Goal: Information Seeking & Learning: Learn about a topic

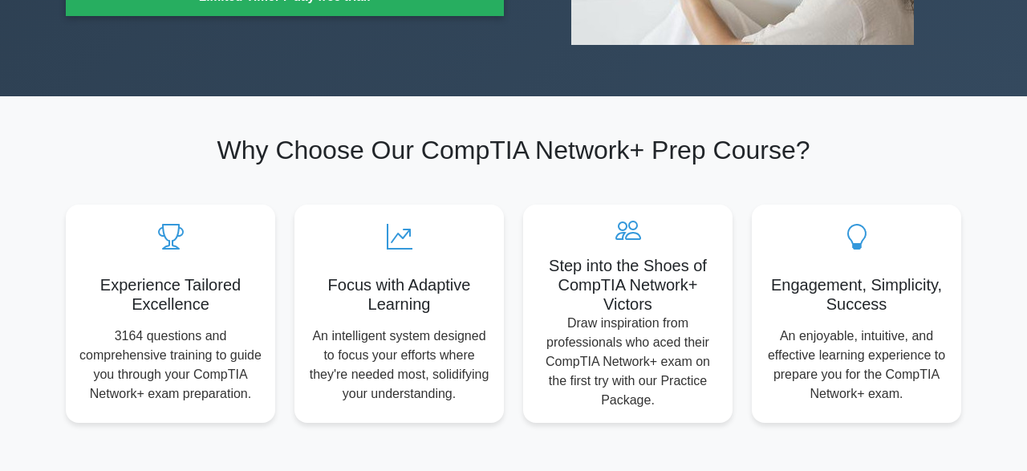
scroll to position [250, 0]
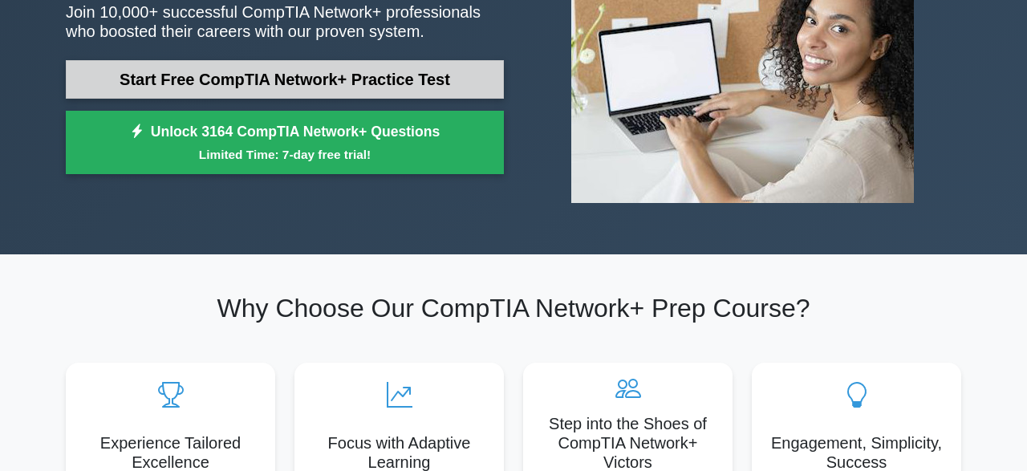
click at [295, 81] on link "Start Free CompTIA Network+ Practice Test" at bounding box center [285, 79] width 438 height 39
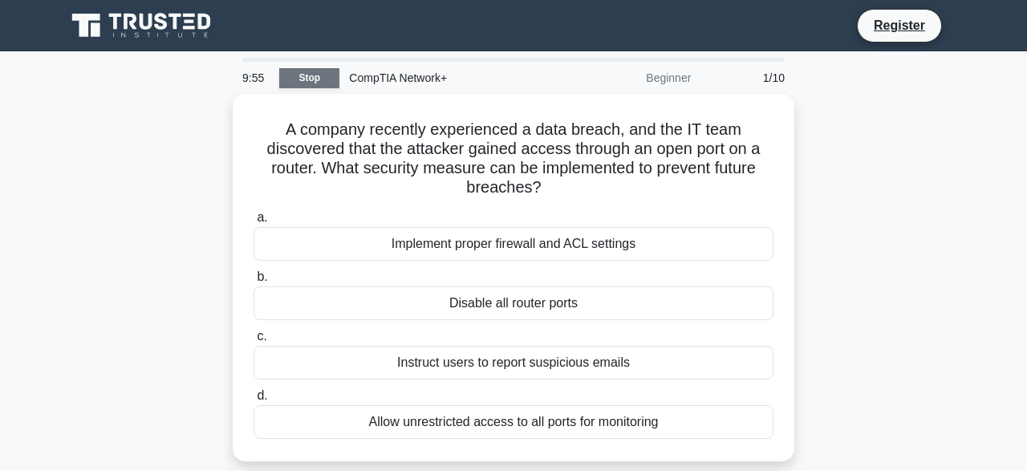
click at [300, 83] on link "Stop" at bounding box center [309, 78] width 60 height 20
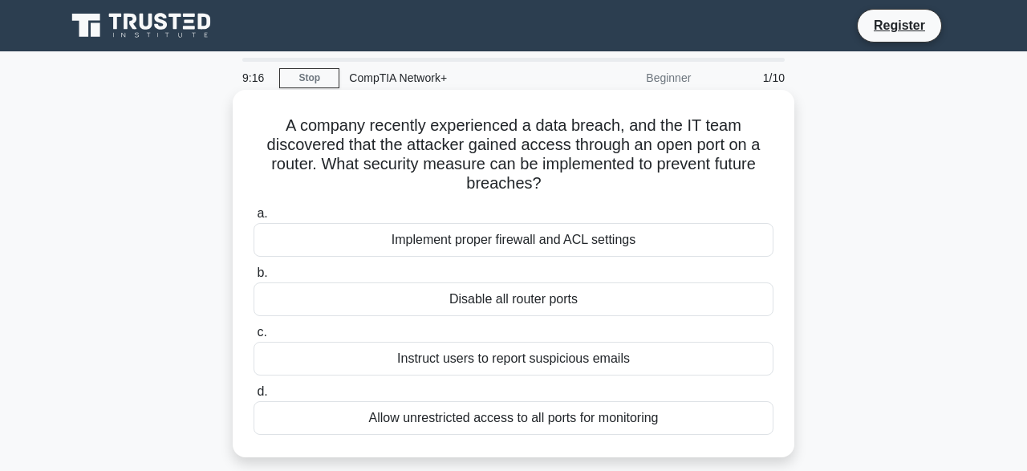
click at [519, 236] on div "Implement proper firewall and ACL settings" at bounding box center [514, 240] width 520 height 34
click at [254, 219] on input "a. Implement proper firewall and ACL settings" at bounding box center [254, 214] width 0 height 10
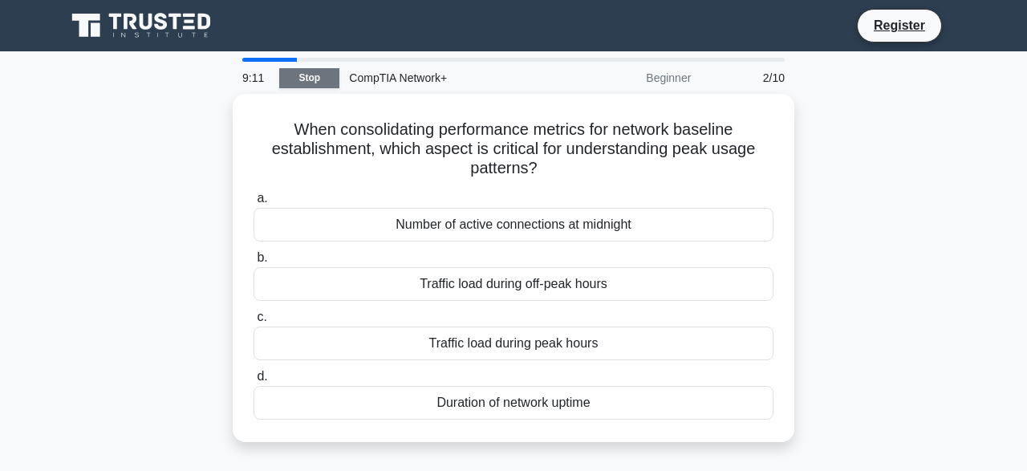
click at [317, 84] on link "Stop" at bounding box center [309, 78] width 60 height 20
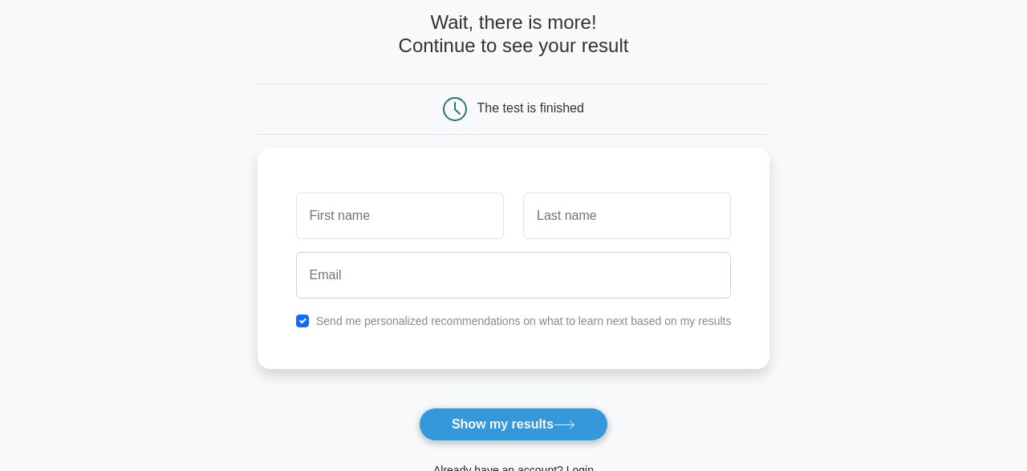
scroll to position [167, 0]
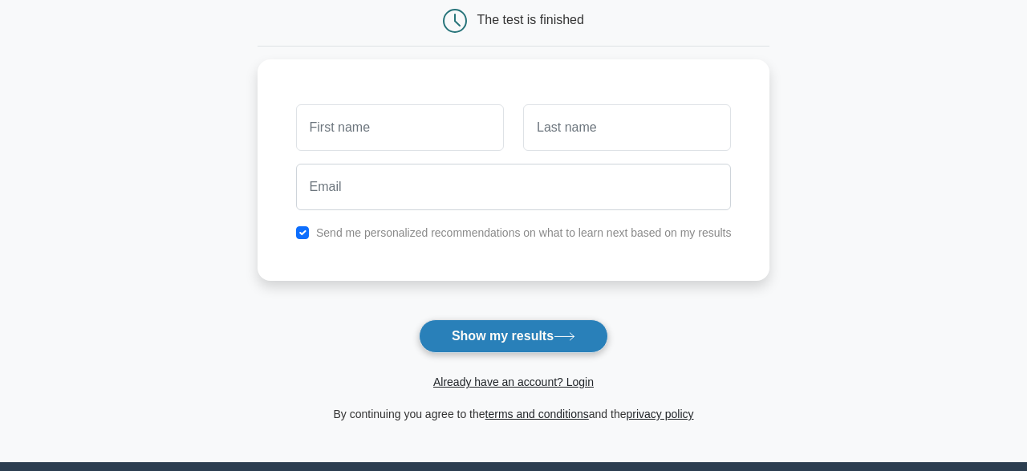
click at [490, 340] on button "Show my results" at bounding box center [513, 336] width 189 height 34
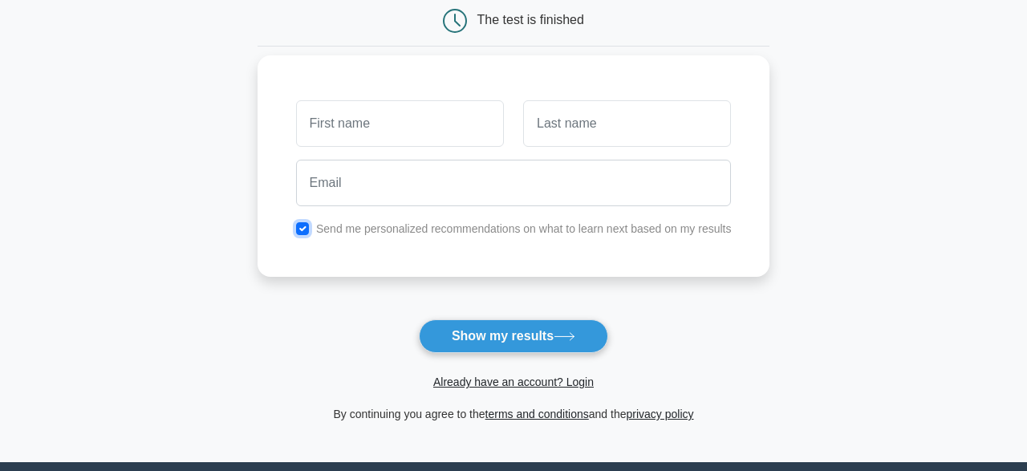
click at [304, 226] on input "checkbox" at bounding box center [302, 228] width 13 height 13
checkbox input "false"
click at [352, 132] on input "text" at bounding box center [400, 123] width 208 height 47
type input "asdasdasd"
click at [569, 129] on input "text" at bounding box center [627, 123] width 208 height 47
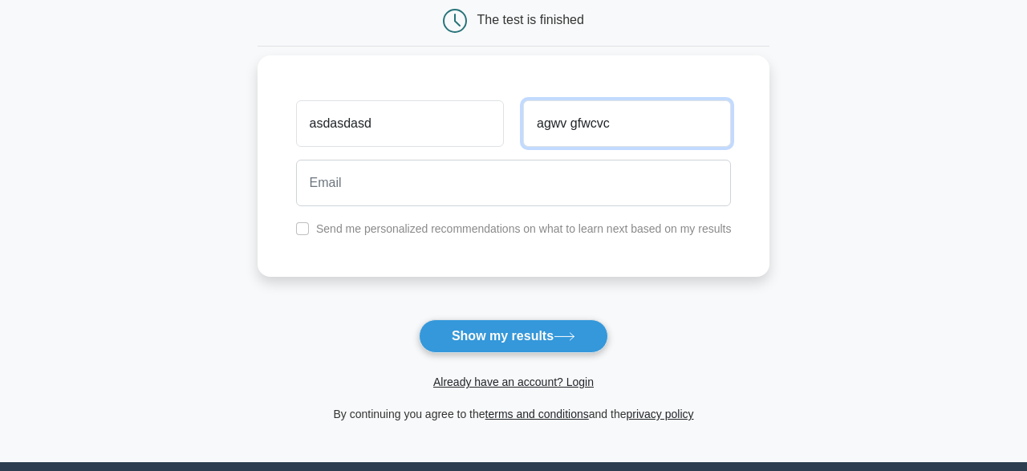
type input "agwv gfwcvc"
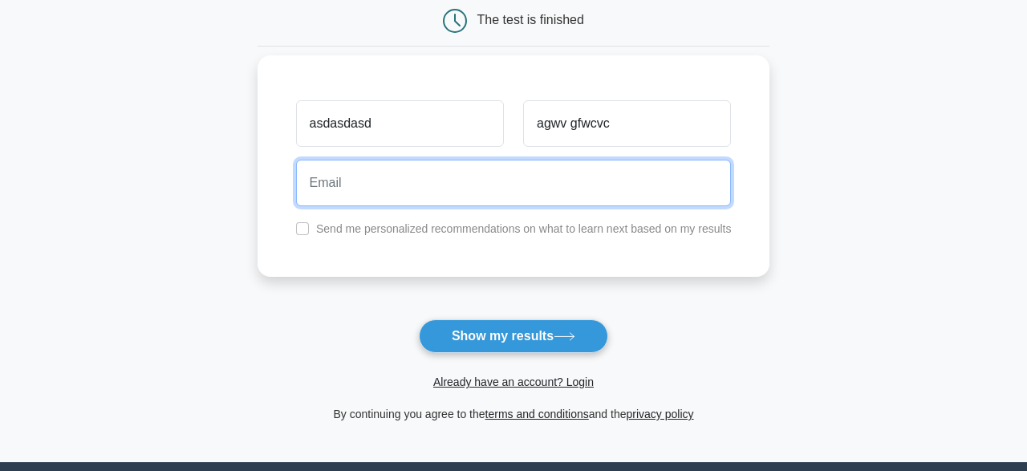
click at [378, 179] on input "email" at bounding box center [514, 183] width 436 height 47
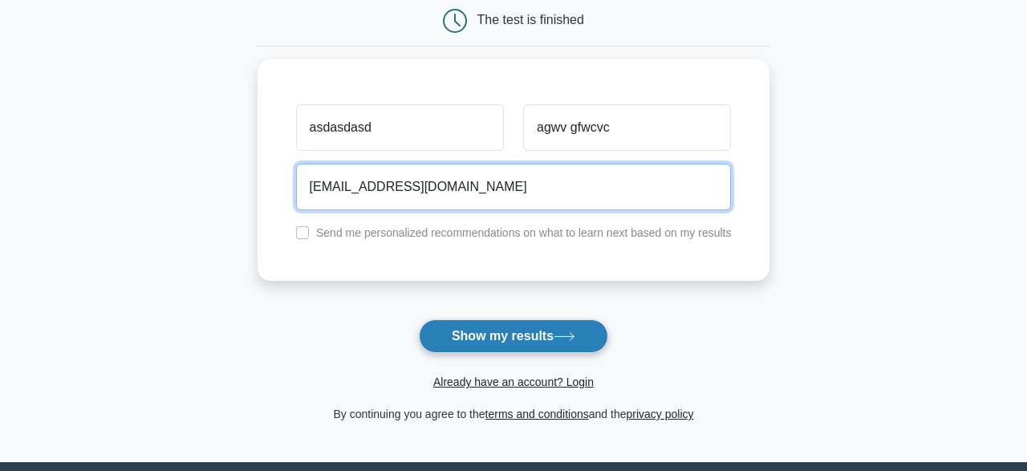
type input "[EMAIL_ADDRESS][DOMAIN_NAME]"
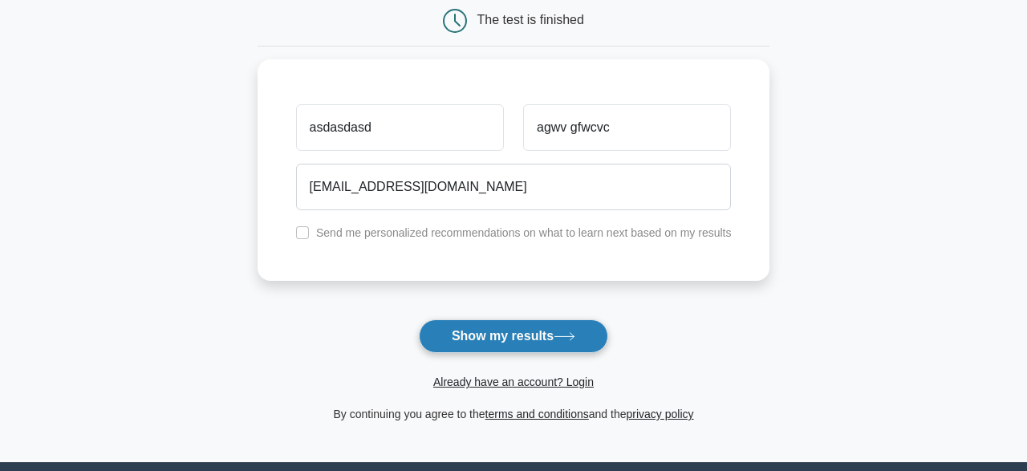
click at [484, 321] on button "Show my results" at bounding box center [513, 336] width 189 height 34
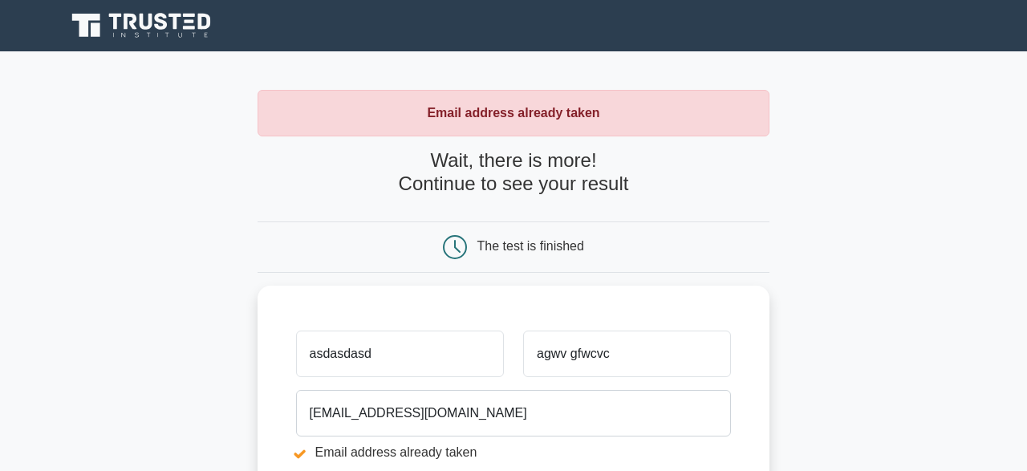
scroll to position [83, 0]
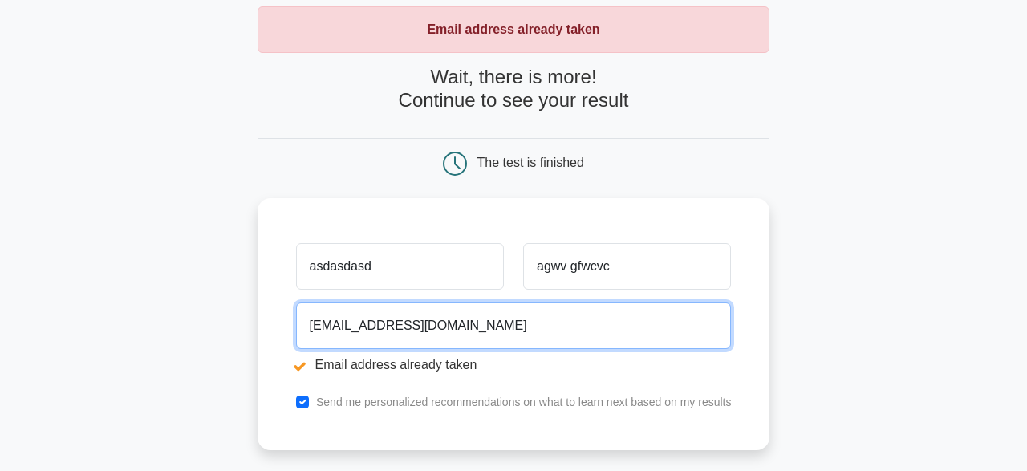
click at [335, 327] on input "[EMAIL_ADDRESS][DOMAIN_NAME]" at bounding box center [514, 326] width 436 height 47
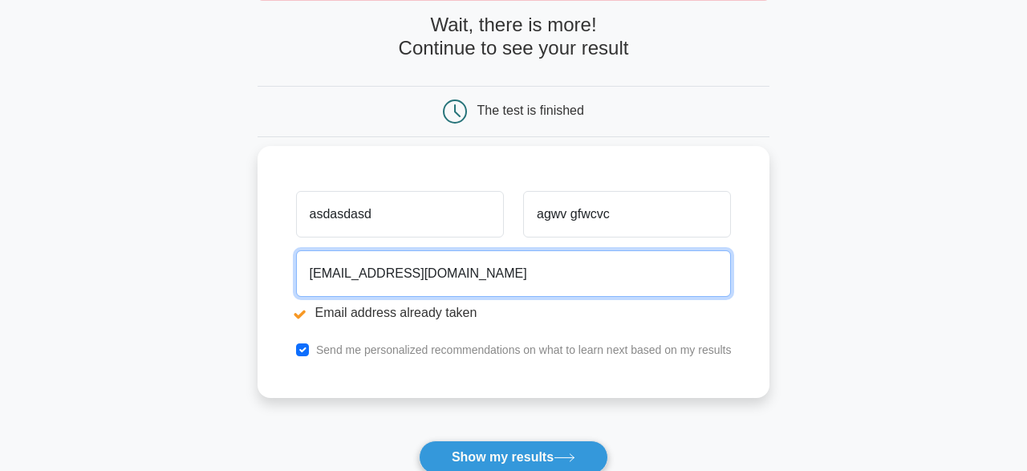
scroll to position [167, 0]
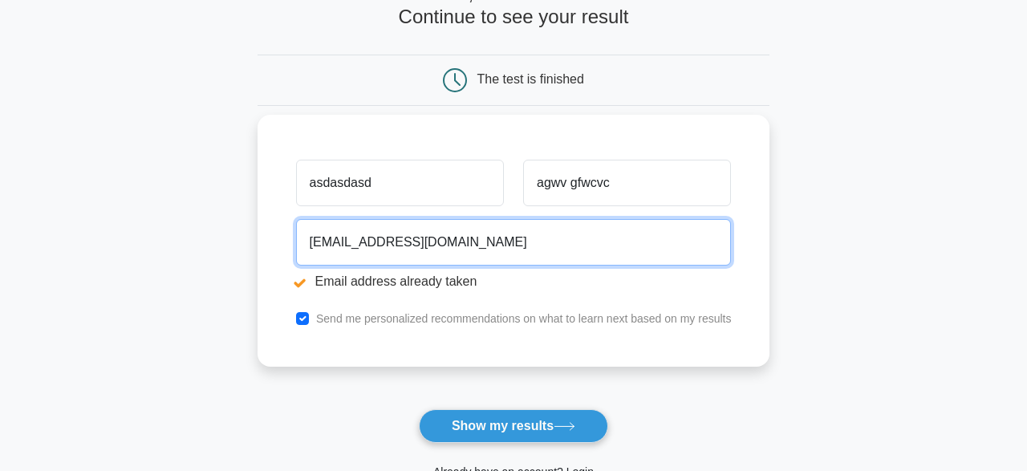
type input "[EMAIL_ADDRESS][DOMAIN_NAME]"
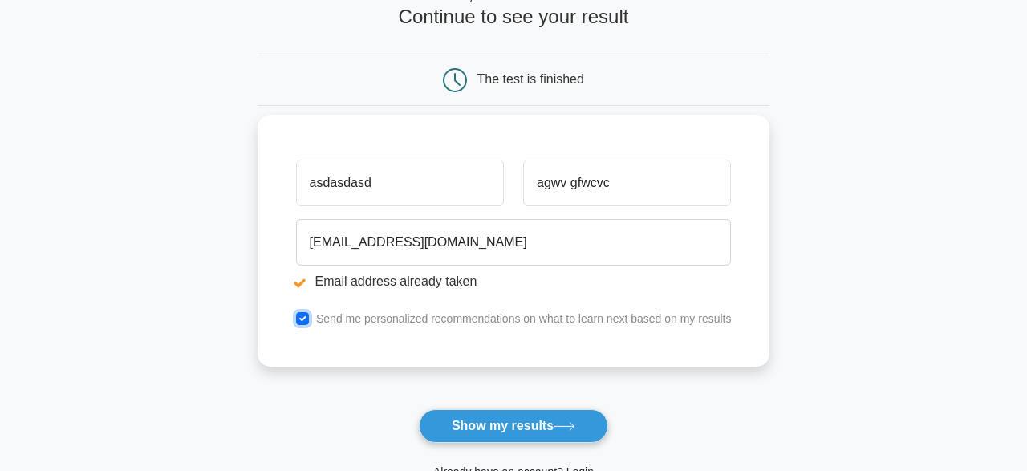
click at [304, 322] on input "checkbox" at bounding box center [302, 318] width 13 height 13
checkbox input "false"
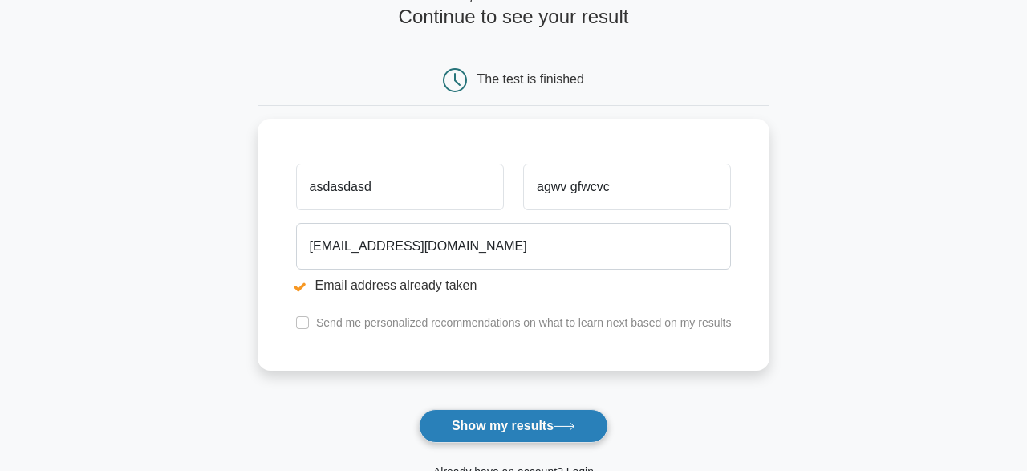
click at [497, 421] on button "Show my results" at bounding box center [513, 426] width 189 height 34
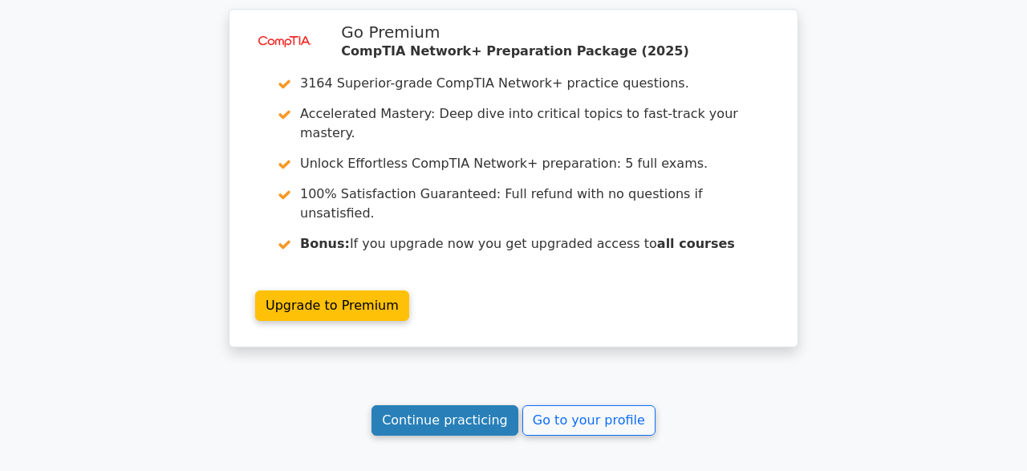
scroll to position [1368, 0]
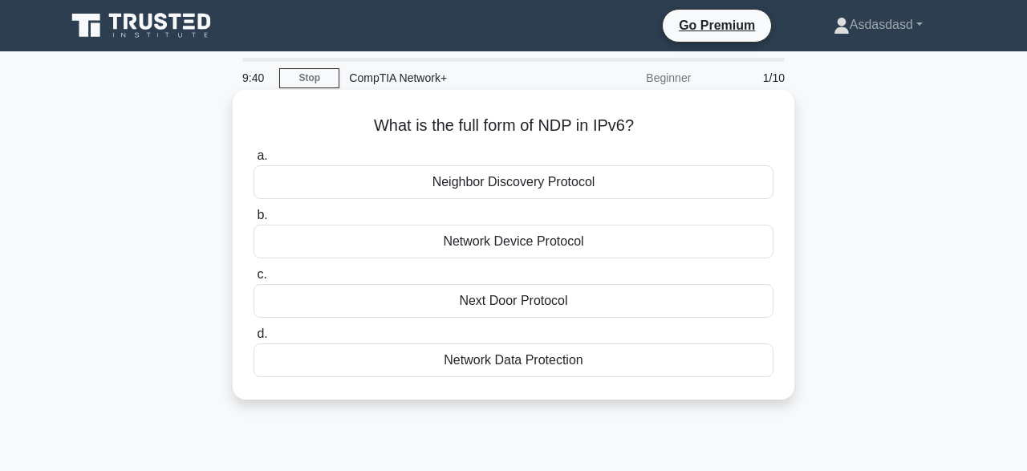
click at [468, 242] on div "Network Device Protocol" at bounding box center [514, 242] width 520 height 34
click at [254, 221] on input "b. Network Device Protocol" at bounding box center [254, 215] width 0 height 10
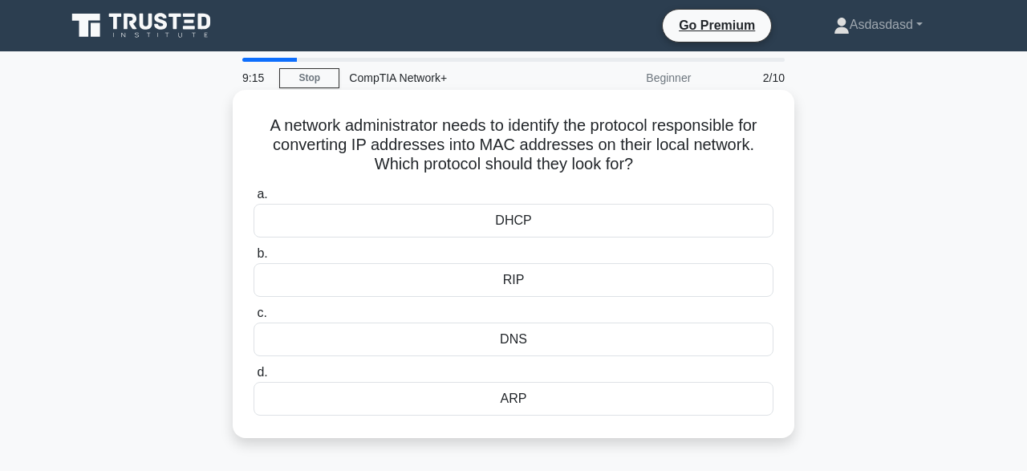
click at [480, 215] on div "DHCP" at bounding box center [514, 221] width 520 height 34
click at [254, 200] on input "a. DHCP" at bounding box center [254, 194] width 0 height 10
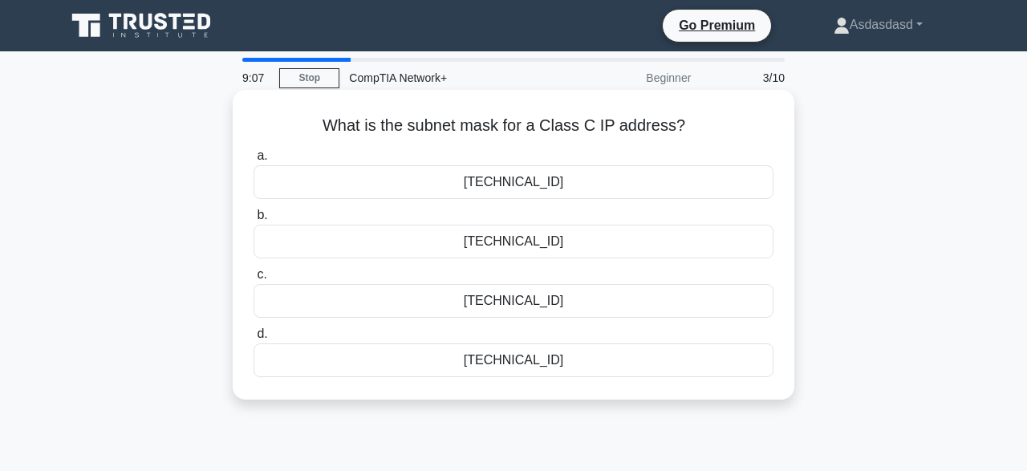
click at [497, 355] on div "255.255.255.0" at bounding box center [514, 360] width 520 height 34
click at [254, 339] on input "d. 255.255.255.0" at bounding box center [254, 334] width 0 height 10
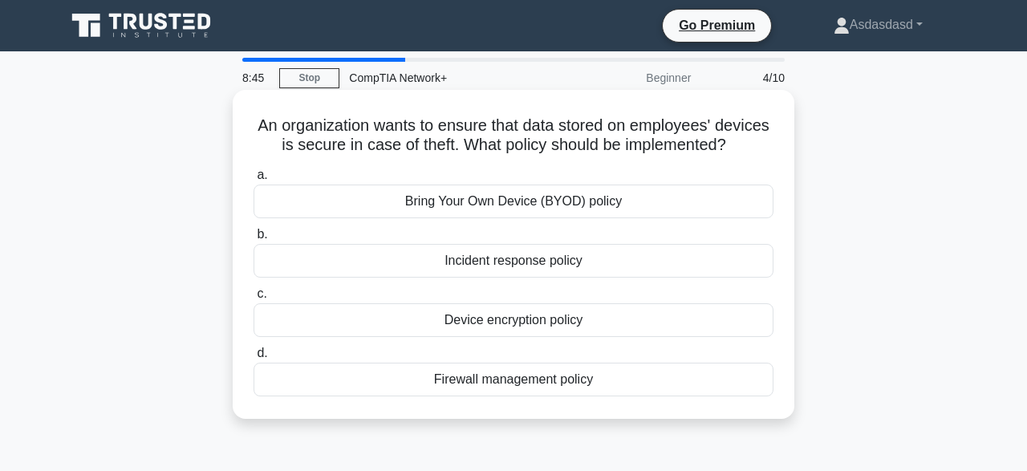
click at [500, 327] on div "Device encryption policy" at bounding box center [514, 320] width 520 height 34
click at [254, 299] on input "c. Device encryption policy" at bounding box center [254, 294] width 0 height 10
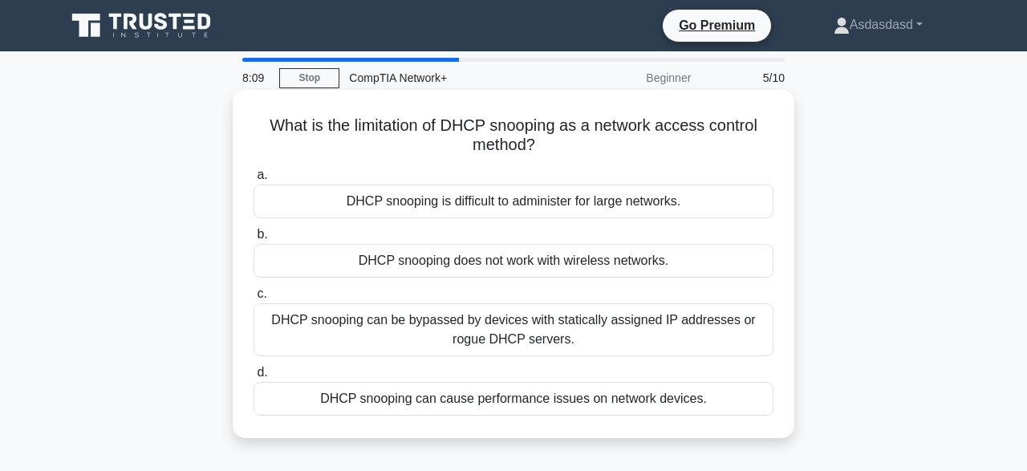
click at [490, 336] on div "DHCP snooping can be bypassed by devices with statically assigned IP addresses …" at bounding box center [514, 329] width 520 height 53
click at [254, 299] on input "c. DHCP snooping can be bypassed by devices with statically assigned IP address…" at bounding box center [254, 294] width 0 height 10
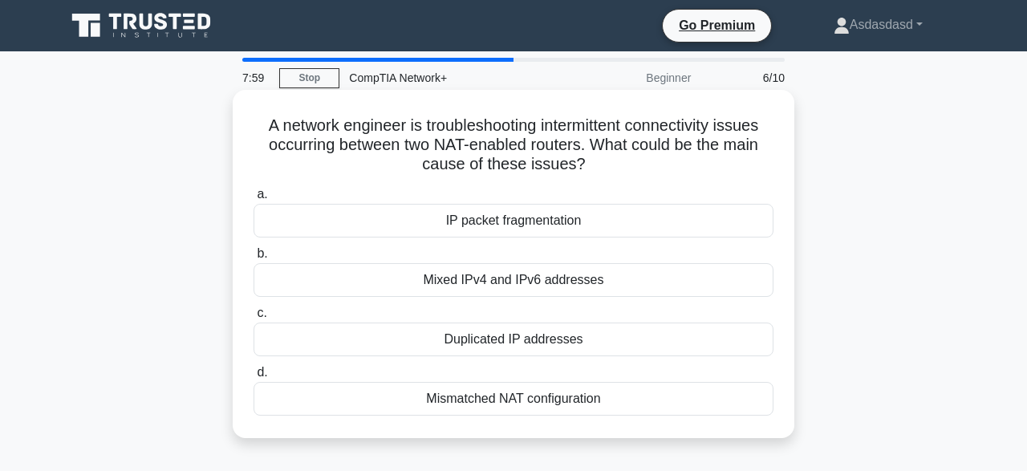
drag, startPoint x: 267, startPoint y: 150, endPoint x: 704, endPoint y: 164, distance: 436.8
click at [704, 164] on h5 "A network engineer is troubleshooting intermittent connectivity issues occurrin…" at bounding box center [513, 145] width 523 height 59
click at [526, 399] on div "Mismatched NAT configuration" at bounding box center [514, 399] width 520 height 34
click at [254, 378] on input "d. Mismatched NAT configuration" at bounding box center [254, 373] width 0 height 10
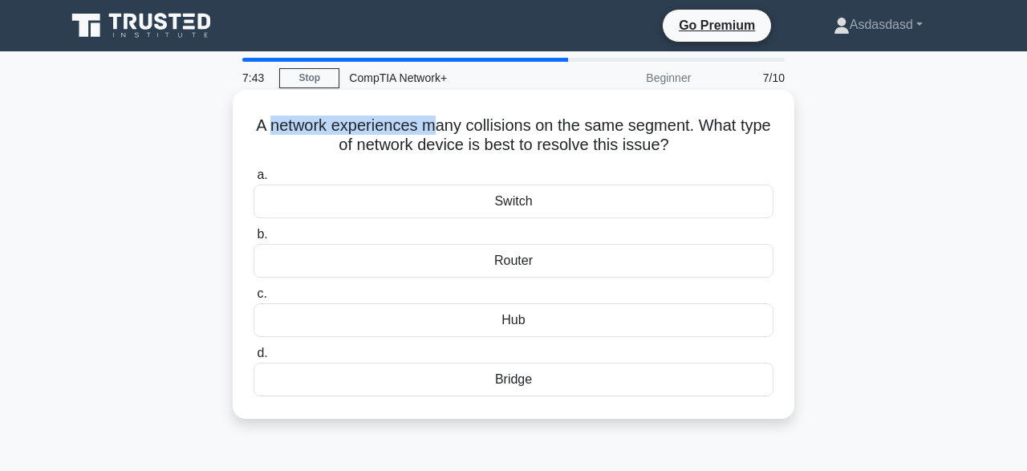
drag, startPoint x: 275, startPoint y: 133, endPoint x: 438, endPoint y: 132, distance: 162.9
click at [438, 132] on h5 "A network experiences many collisions on the same segment. What type of network…" at bounding box center [513, 136] width 523 height 40
drag, startPoint x: 317, startPoint y: 126, endPoint x: 506, endPoint y: 128, distance: 188.6
click at [506, 128] on h5 "A network experiences many collisions on the same segment. What type of network…" at bounding box center [513, 136] width 523 height 40
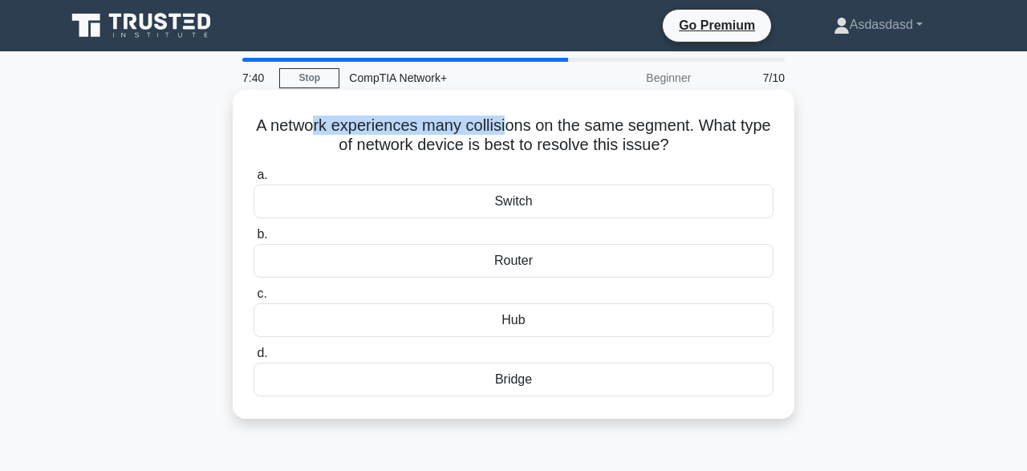
click at [506, 128] on h5 "A network experiences many collisions on the same segment. What type of network…" at bounding box center [513, 136] width 523 height 40
click at [487, 206] on div "Switch" at bounding box center [514, 202] width 520 height 34
click at [254, 181] on input "a. Switch" at bounding box center [254, 175] width 0 height 10
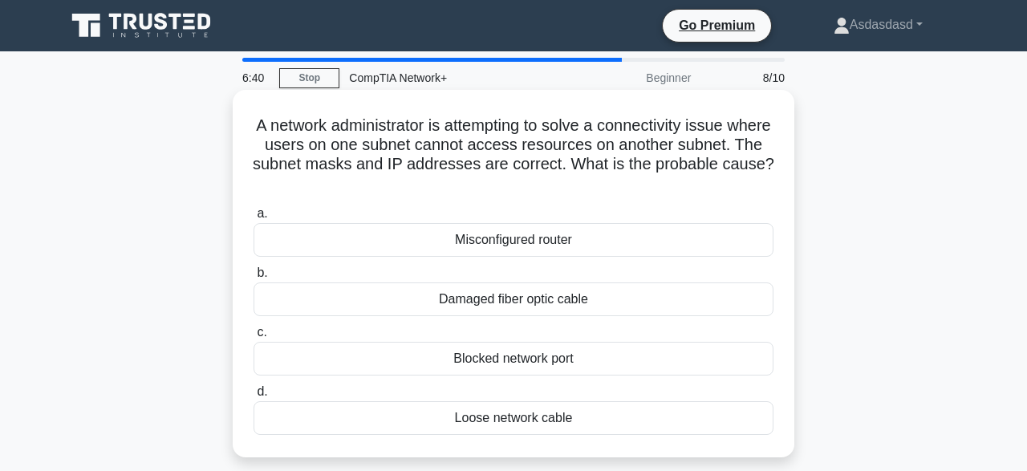
click at [495, 367] on div "Blocked network port" at bounding box center [514, 359] width 520 height 34
click at [254, 338] on input "c. Blocked network port" at bounding box center [254, 332] width 0 height 10
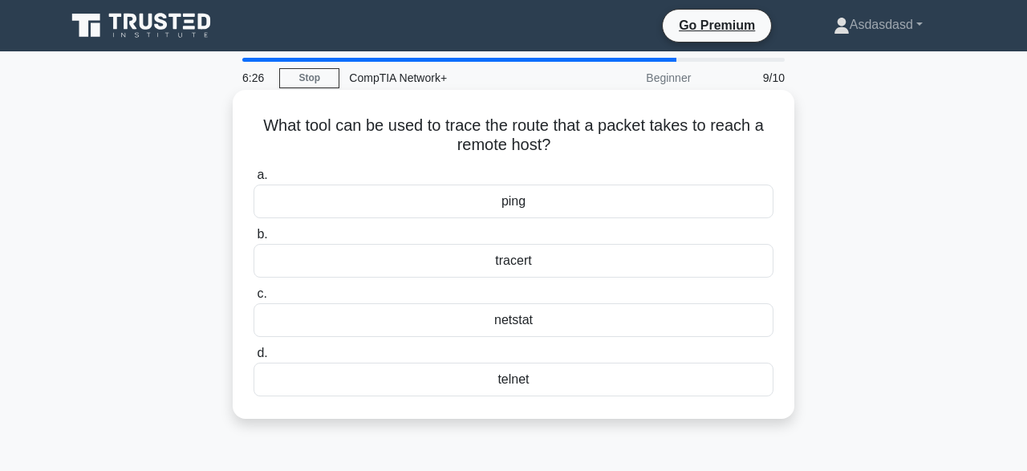
click at [504, 200] on div "ping" at bounding box center [514, 202] width 520 height 34
click at [254, 181] on input "a. ping" at bounding box center [254, 175] width 0 height 10
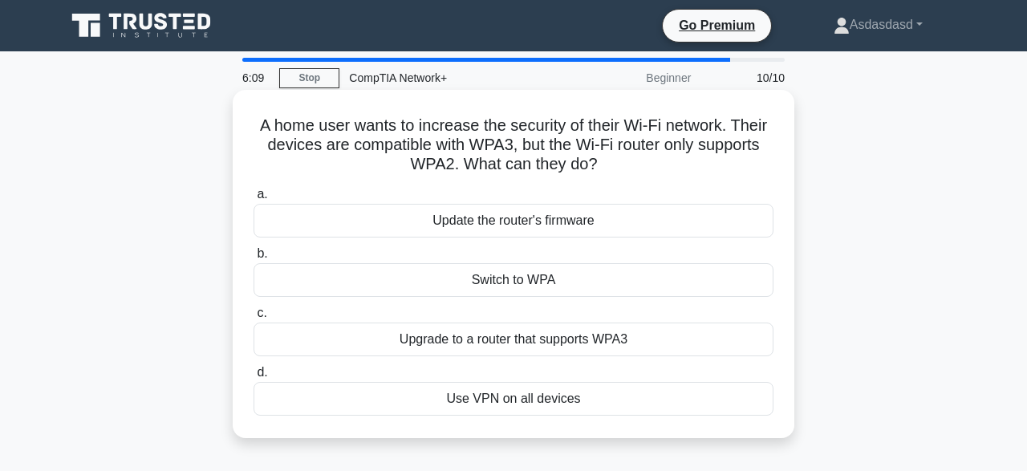
click at [514, 348] on div "Upgrade to a router that supports WPA3" at bounding box center [514, 340] width 520 height 34
click at [254, 319] on input "c. Upgrade to a router that supports WPA3" at bounding box center [254, 313] width 0 height 10
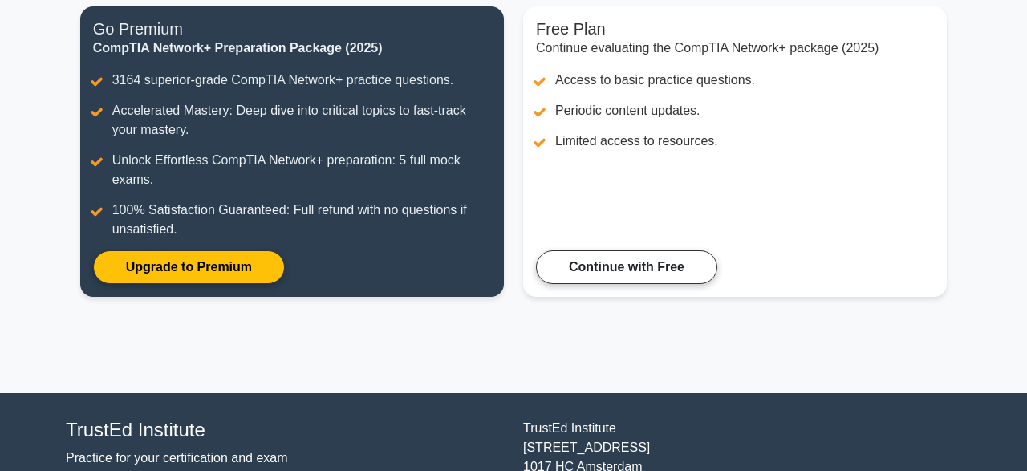
scroll to position [250, 0]
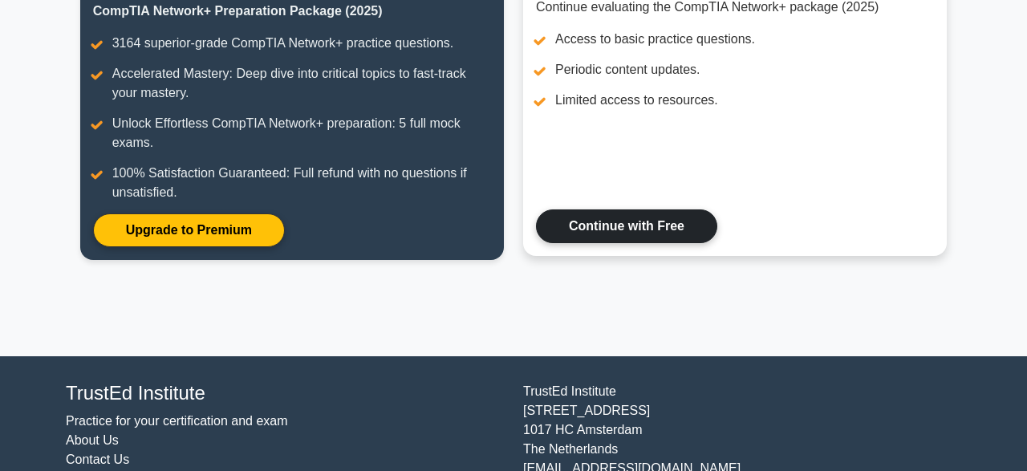
click at [621, 227] on link "Continue with Free" at bounding box center [626, 226] width 181 height 34
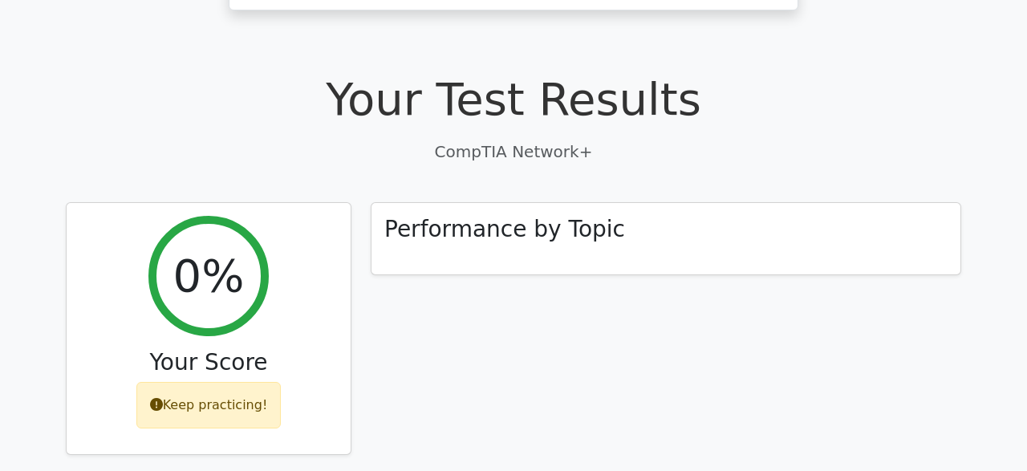
scroll to position [417, 0]
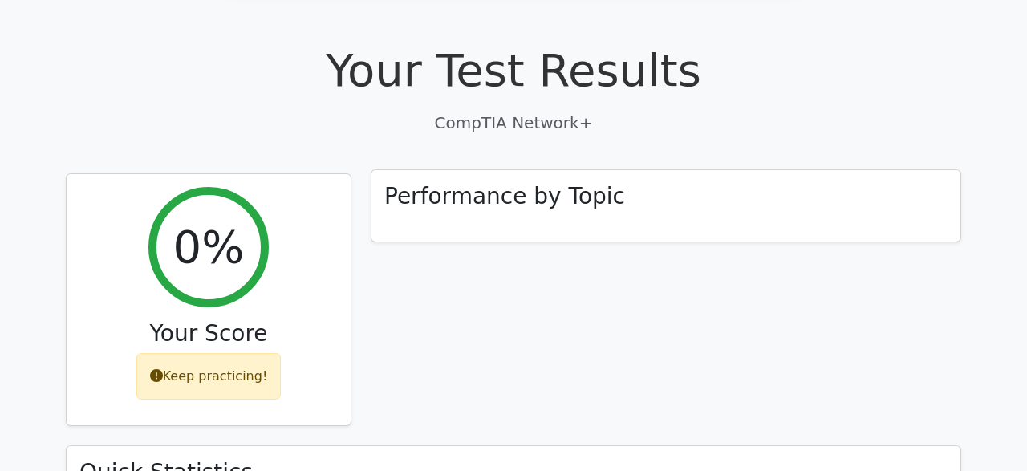
click at [471, 187] on div "Performance by Topic" at bounding box center [666, 206] width 589 height 72
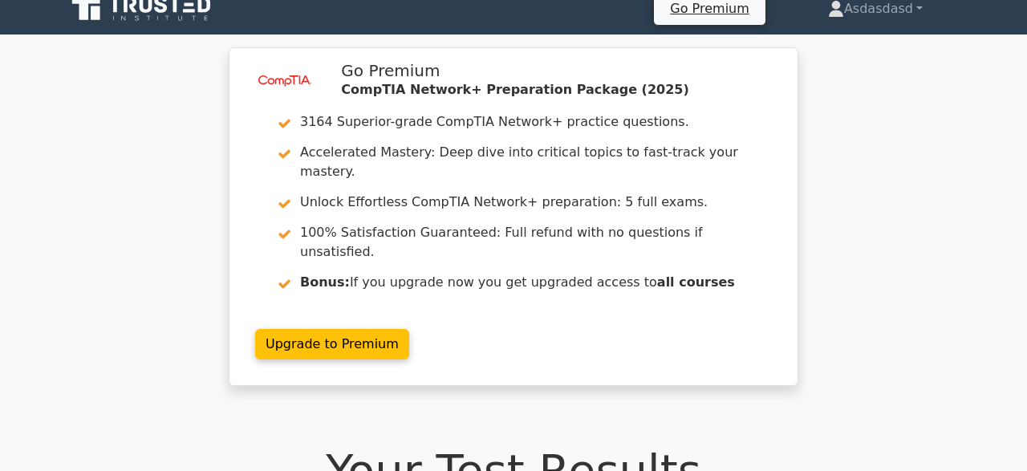
scroll to position [0, 0]
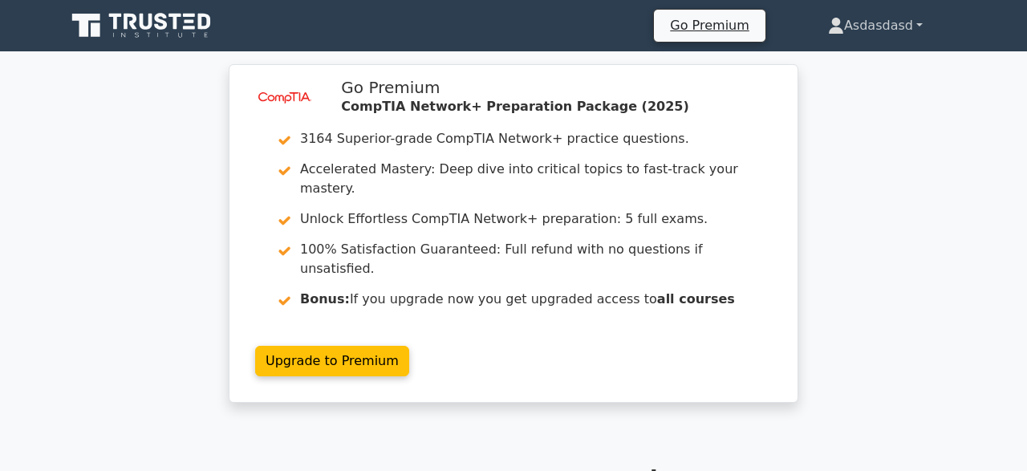
click at [912, 22] on link "Asdasdasd" at bounding box center [876, 26] width 172 height 32
click at [855, 79] on link "Settings" at bounding box center [853, 89] width 127 height 26
